Goal: Task Accomplishment & Management: Manage account settings

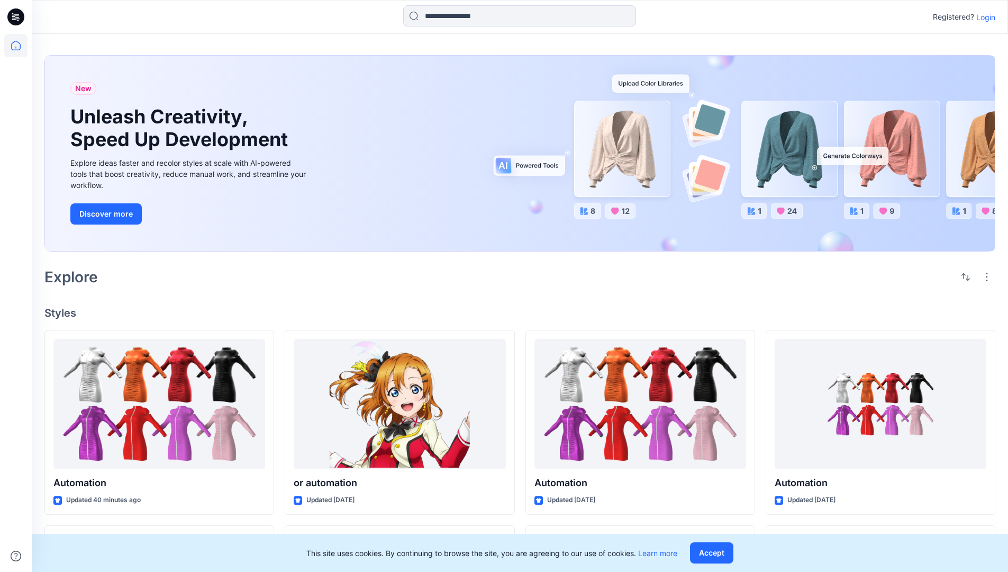
click at [983, 17] on p "Login" at bounding box center [986, 17] width 19 height 11
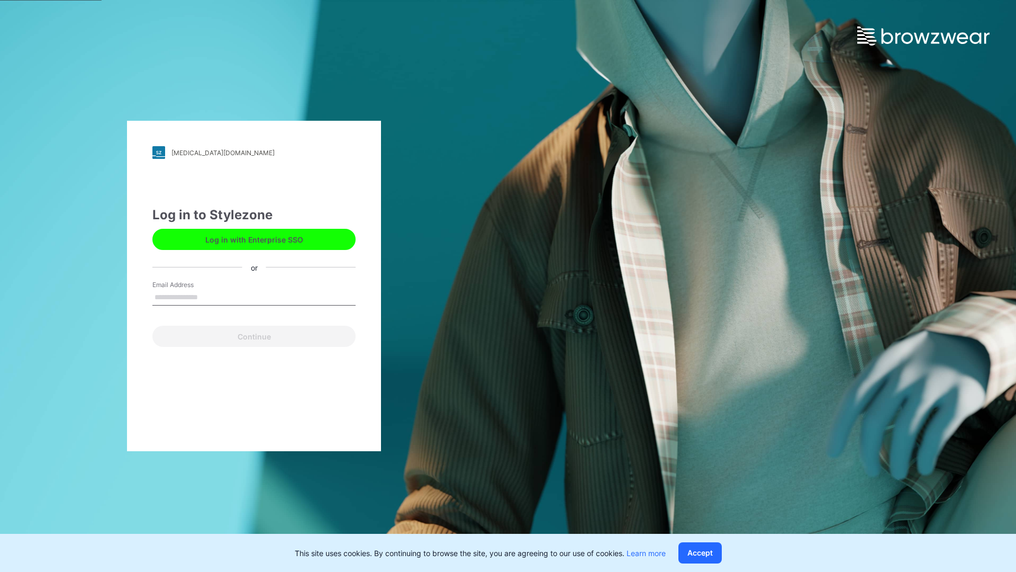
click at [209, 296] on input "Email Address" at bounding box center [253, 298] width 203 height 16
type input "**********"
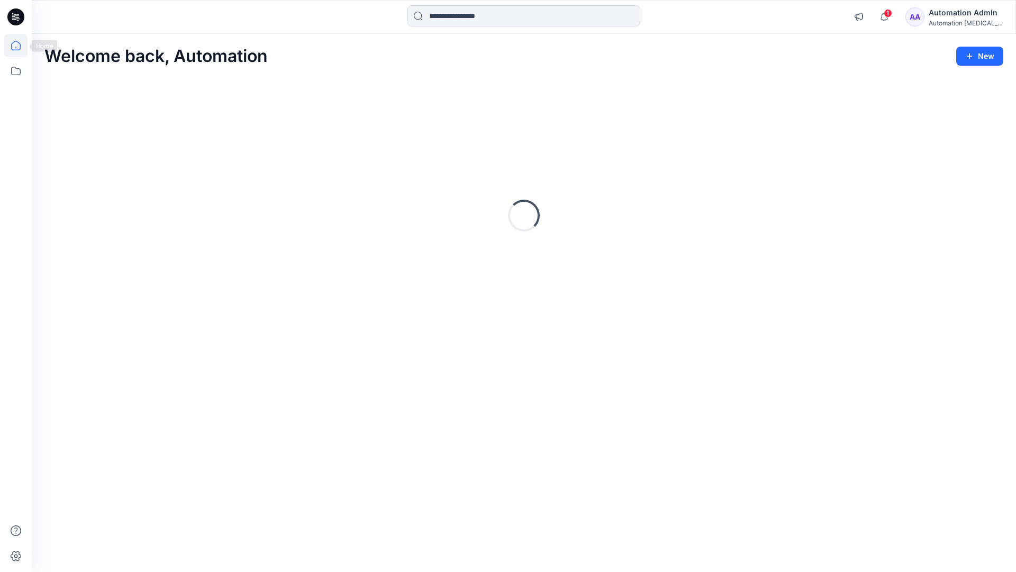
click at [20, 46] on icon at bounding box center [16, 46] width 10 height 10
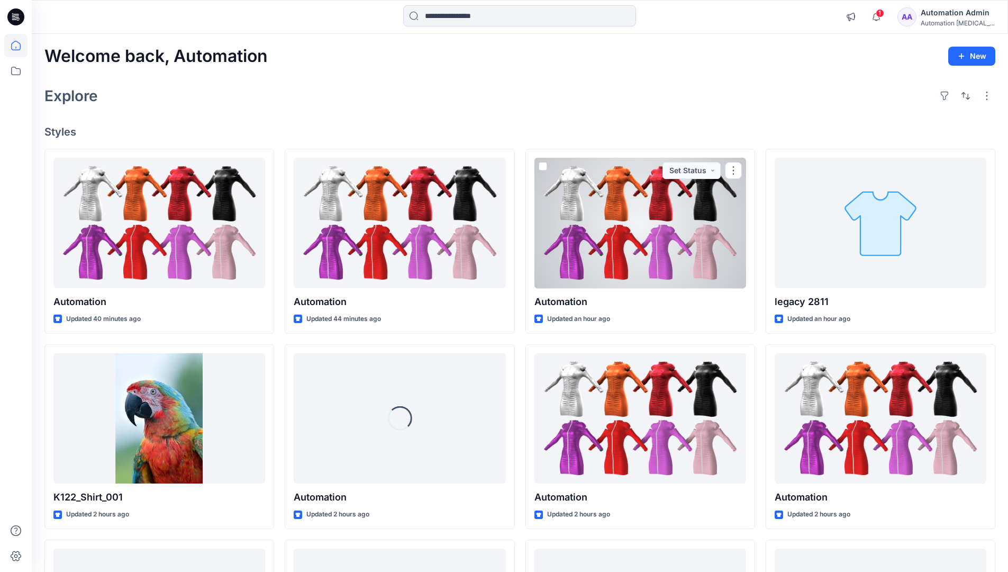
click at [944, 11] on div "Automation Admin" at bounding box center [958, 12] width 74 height 13
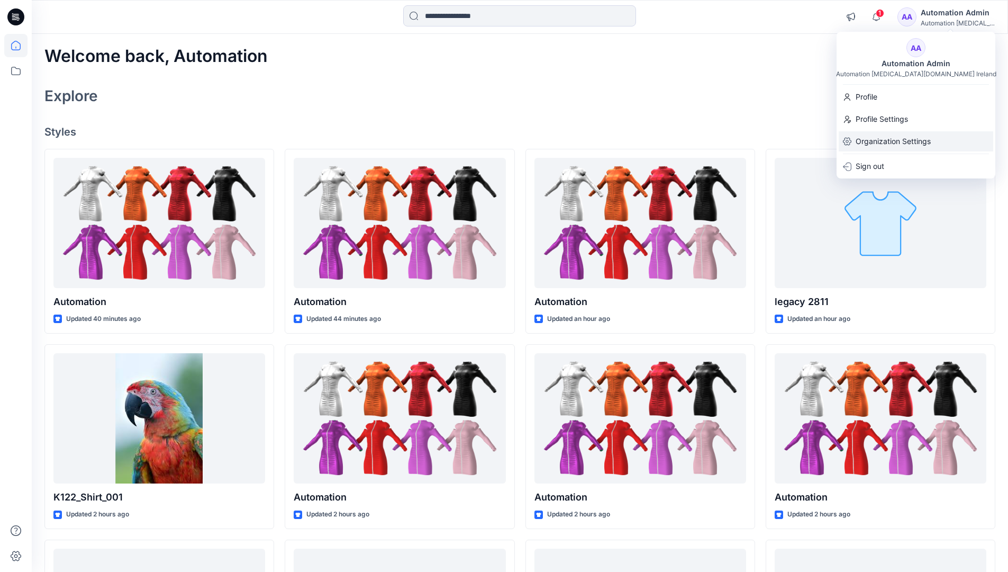
click at [894, 139] on p "Organization Settings" at bounding box center [893, 141] width 75 height 20
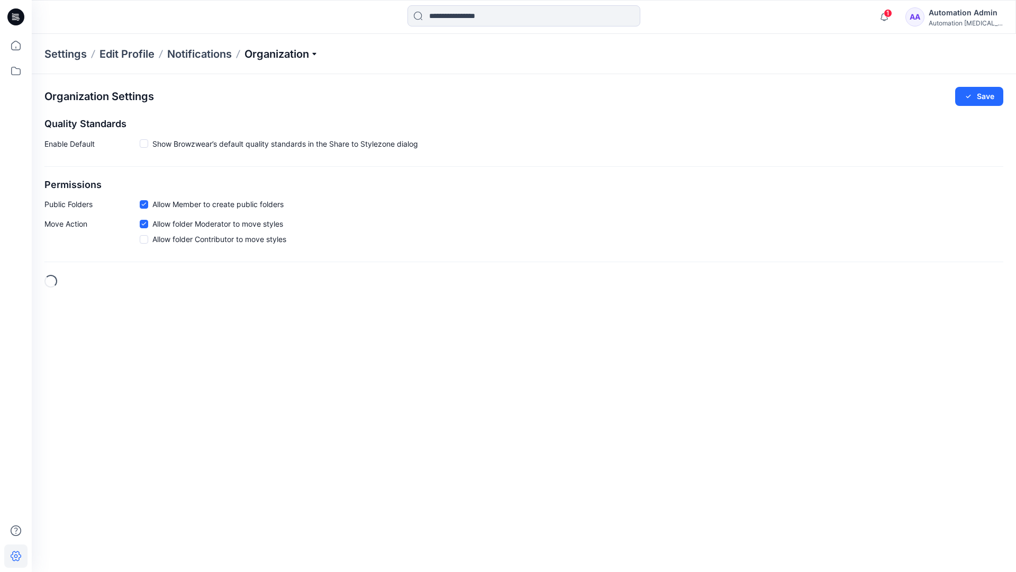
click at [284, 57] on p "Organization" at bounding box center [282, 54] width 74 height 15
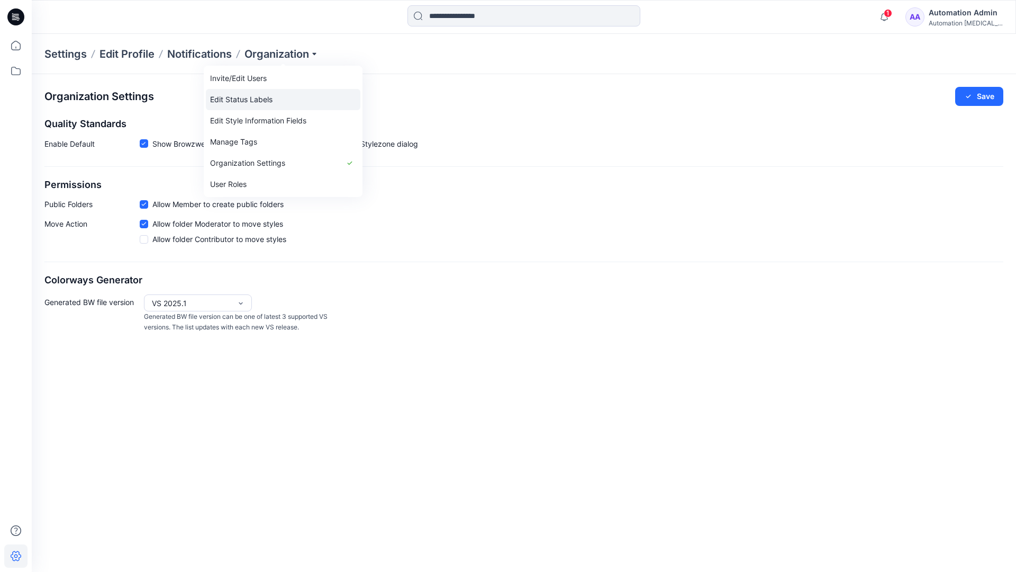
click at [238, 100] on link "Edit Status Labels" at bounding box center [283, 99] width 155 height 21
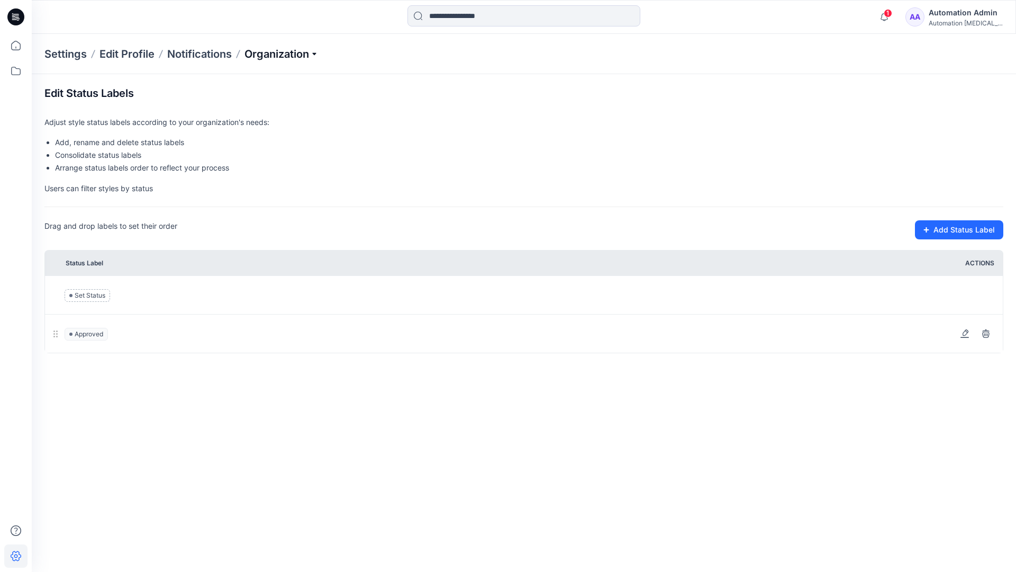
click at [282, 55] on p "Organization" at bounding box center [282, 54] width 74 height 15
click at [283, 50] on p "Organization" at bounding box center [282, 54] width 74 height 15
click at [468, 17] on input at bounding box center [524, 15] width 233 height 21
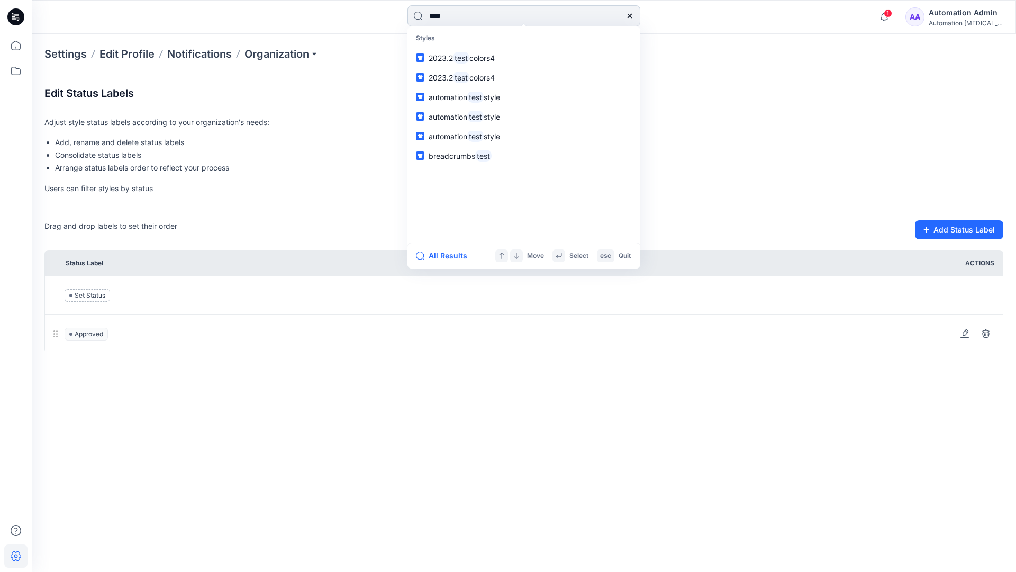
type input "****"
